Goal: Task Accomplishment & Management: Use online tool/utility

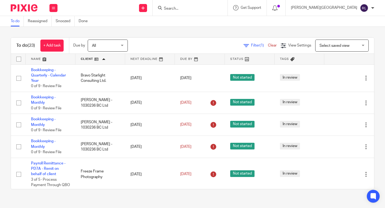
scroll to position [340, 0]
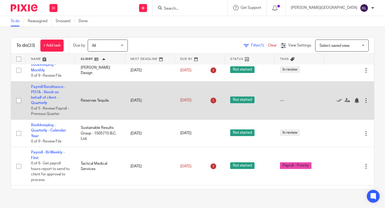
click at [56, 94] on td "Payroll Remittance - PD7A - Remit on behalf of client - Quarterly 0 of 5 · Revi…" at bounding box center [51, 100] width 50 height 38
click at [49, 99] on link "Payroll Remittance - PD7A - Remit on behalf of client - Quarterly" at bounding box center [48, 95] width 35 height 20
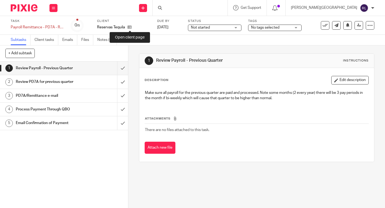
click at [130, 28] on icon at bounding box center [130, 27] width 4 height 4
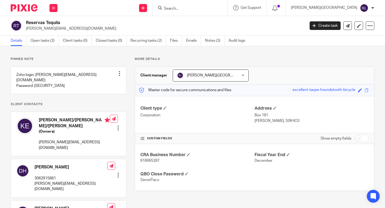
click at [150, 161] on span "818965287" at bounding box center [149, 161] width 19 height 4
copy span "818965287"
click at [150, 159] on span "818965287" at bounding box center [149, 161] width 19 height 4
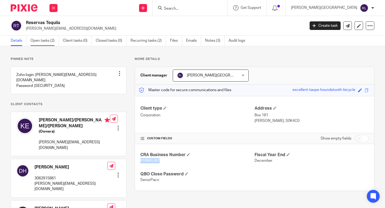
click at [45, 40] on link "Open tasks (2)" at bounding box center [44, 41] width 28 height 10
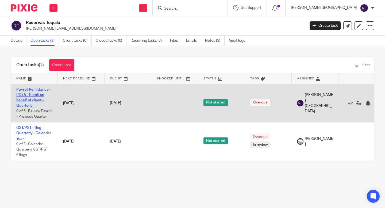
drag, startPoint x: 0, startPoint y: 0, endPoint x: 32, endPoint y: 101, distance: 105.5
click at [32, 101] on link "Payroll Remittance - PD7A - Remit on behalf of client - Quarterly" at bounding box center [33, 98] width 35 height 20
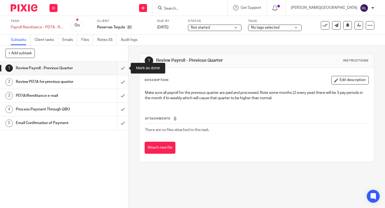
click at [122, 69] on input "submit" at bounding box center [64, 68] width 128 height 13
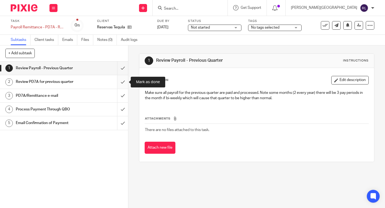
click at [124, 81] on input "submit" at bounding box center [64, 81] width 128 height 13
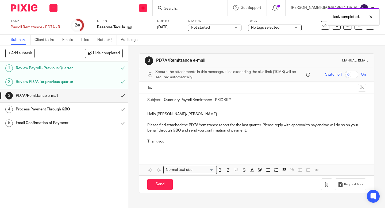
click at [100, 93] on div "PD7A/Remittance e-mail" at bounding box center [64, 96] width 96 height 8
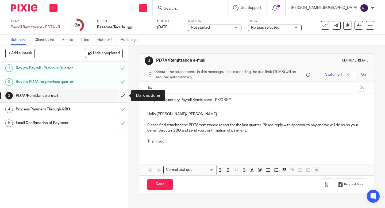
click at [122, 94] on input "submit" at bounding box center [64, 95] width 128 height 13
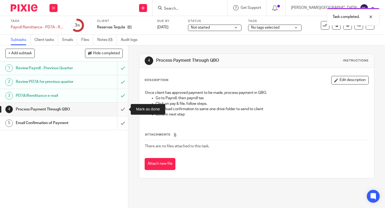
click at [123, 108] on input "submit" at bounding box center [64, 109] width 128 height 13
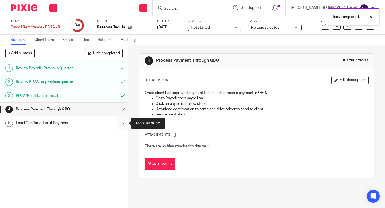
click at [120, 128] on input "submit" at bounding box center [64, 122] width 128 height 13
